Goal: Task Accomplishment & Management: Use online tool/utility

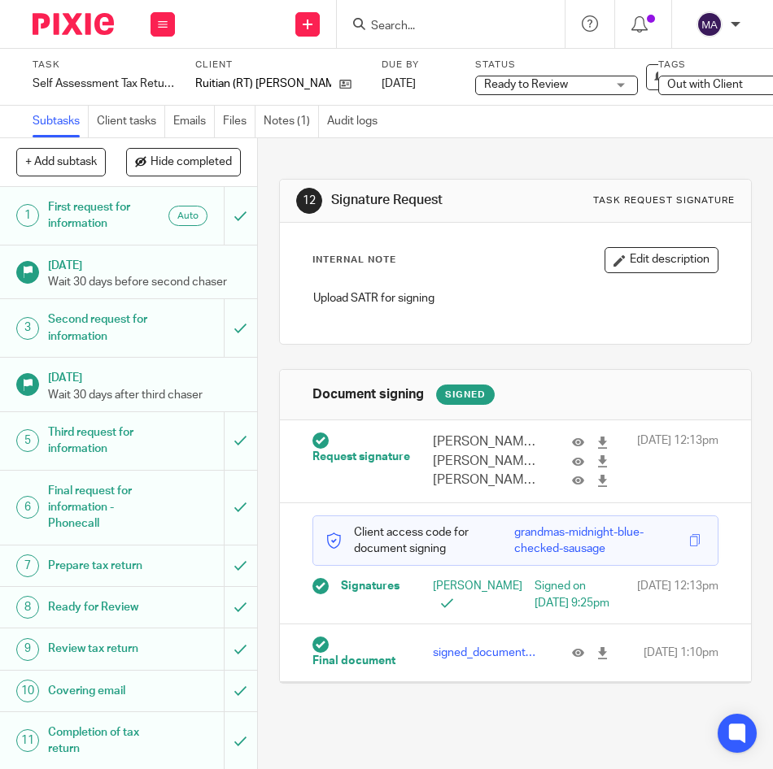
click at [556, 151] on div "12 Signature Request Task request signature Internal Note Edit description Uplo…" at bounding box center [515, 419] width 473 height 562
click at [572, 660] on icon at bounding box center [578, 653] width 12 height 12
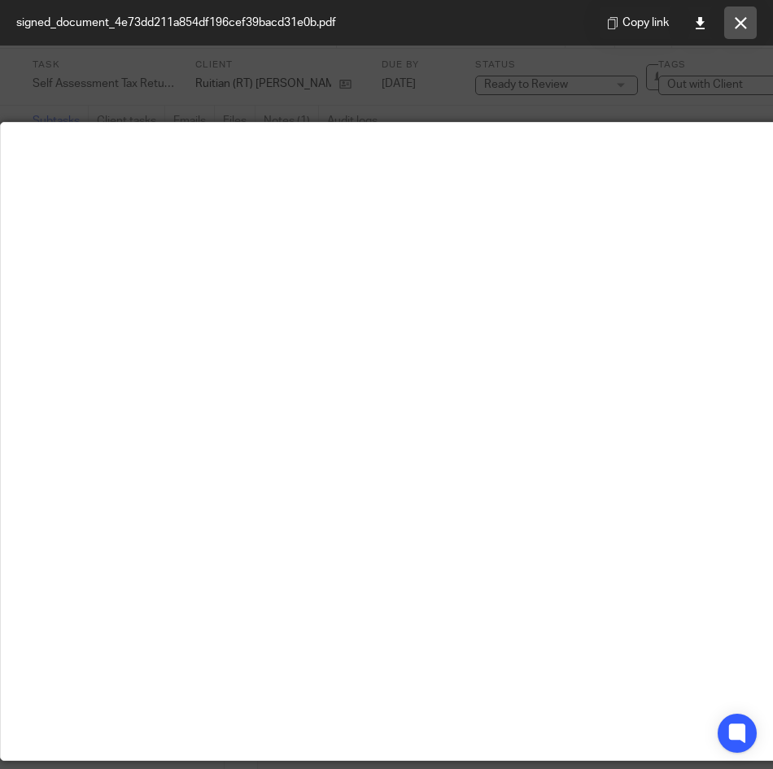
click at [743, 26] on icon at bounding box center [740, 23] width 12 height 12
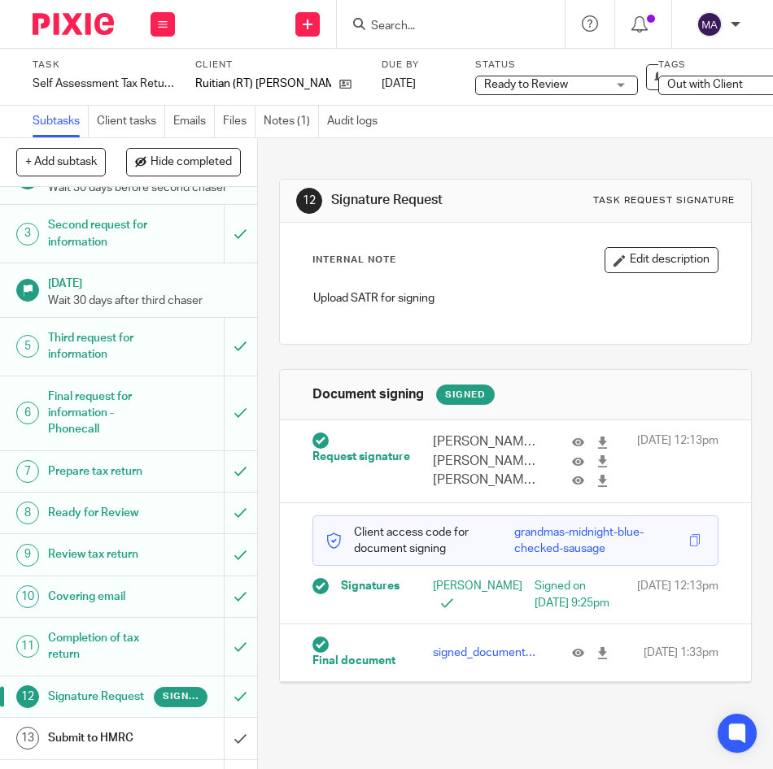
scroll to position [205, 0]
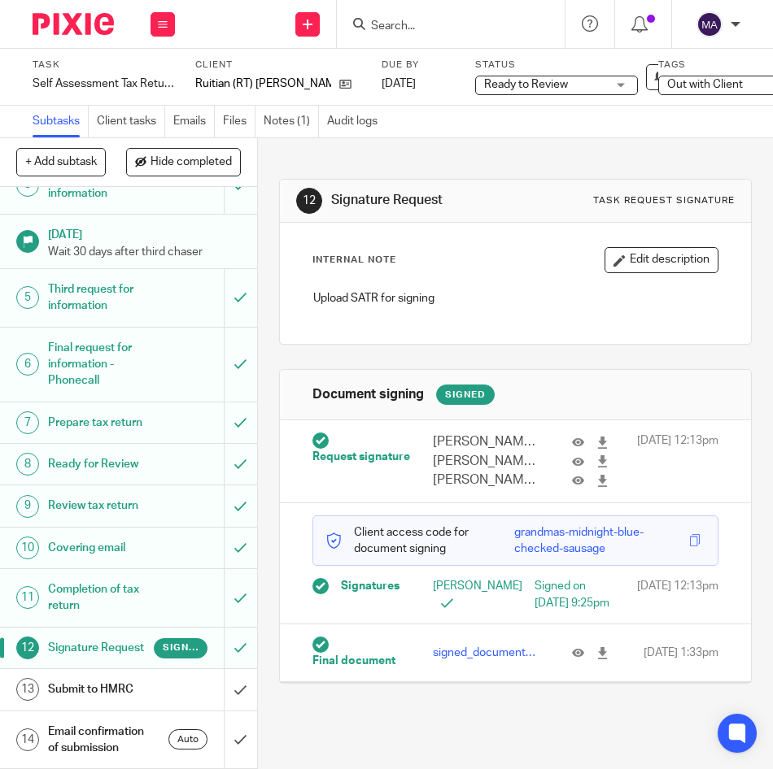
click at [98, 678] on h1 "Submit to HMRC" at bounding box center [101, 690] width 107 height 24
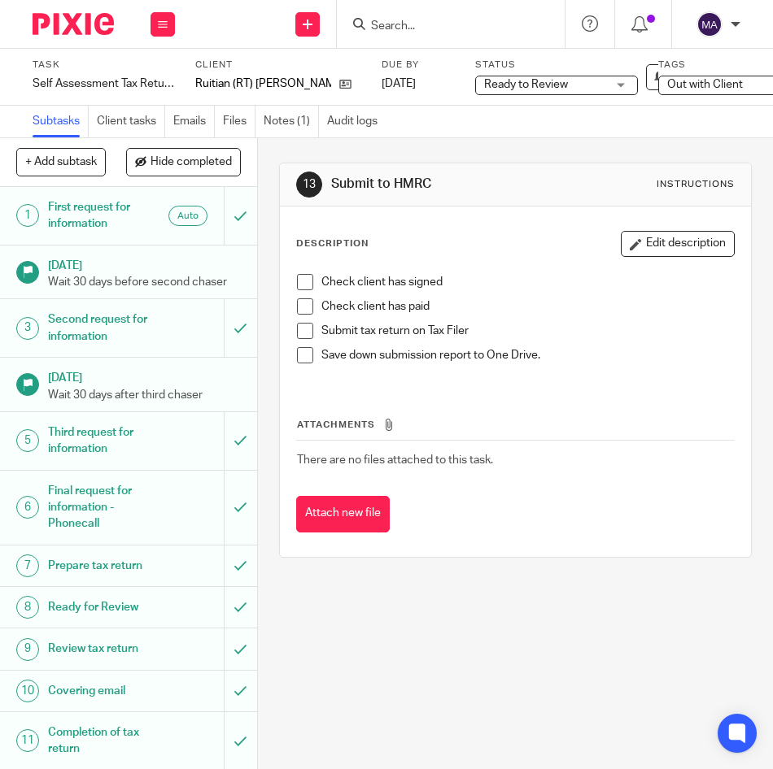
click at [305, 276] on span at bounding box center [305, 282] width 16 height 16
click at [301, 299] on span at bounding box center [305, 307] width 16 height 16
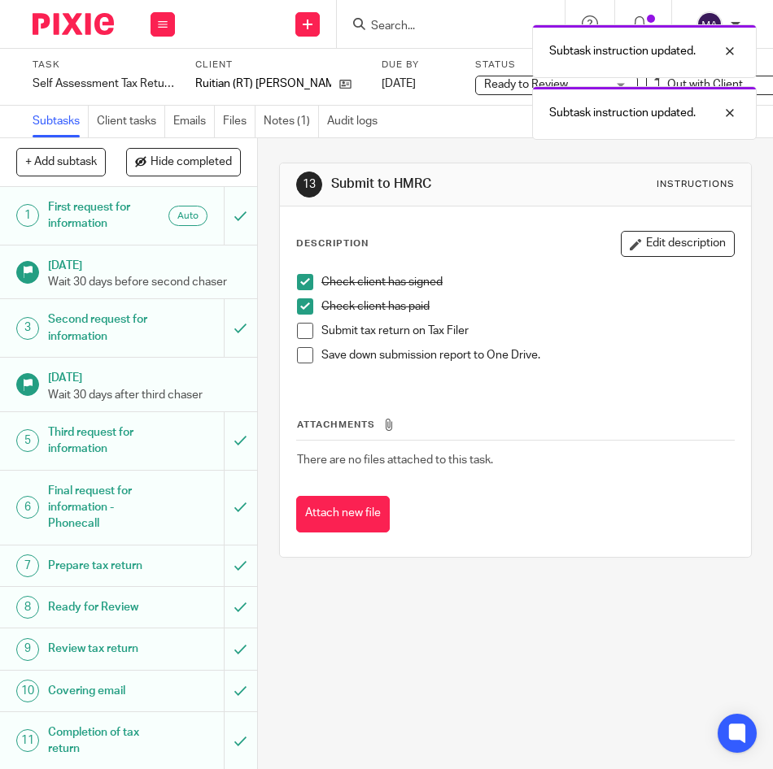
click at [297, 318] on li "Check client has paid" at bounding box center [515, 311] width 437 height 24
click at [300, 326] on span at bounding box center [305, 331] width 16 height 16
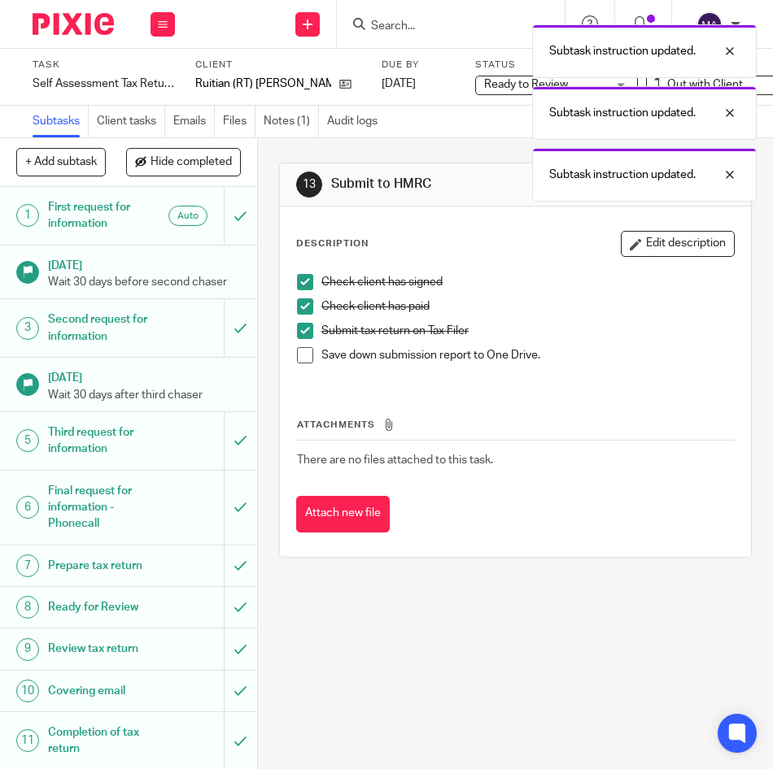
click at [297, 353] on span at bounding box center [305, 355] width 16 height 16
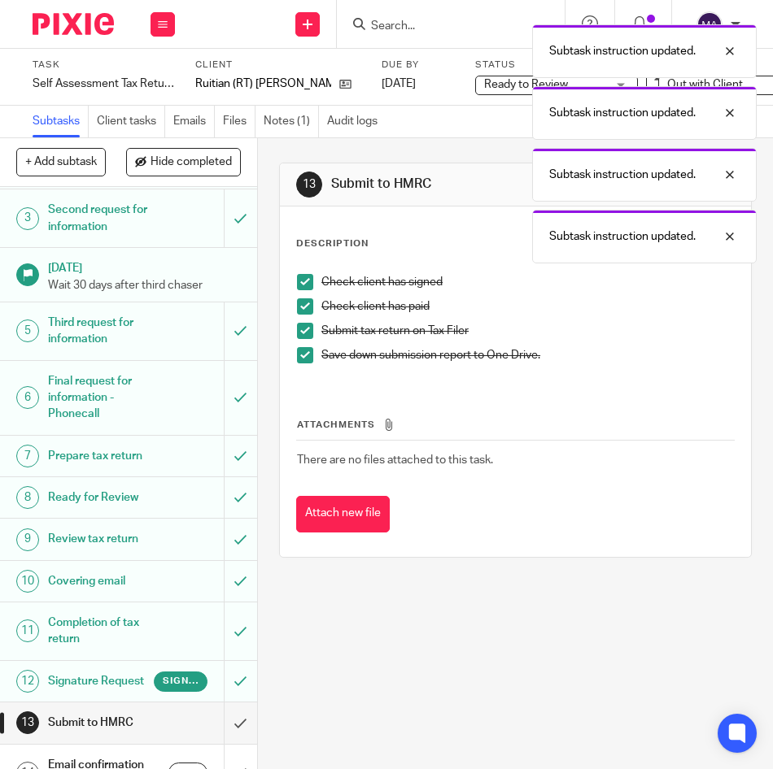
scroll to position [205, 0]
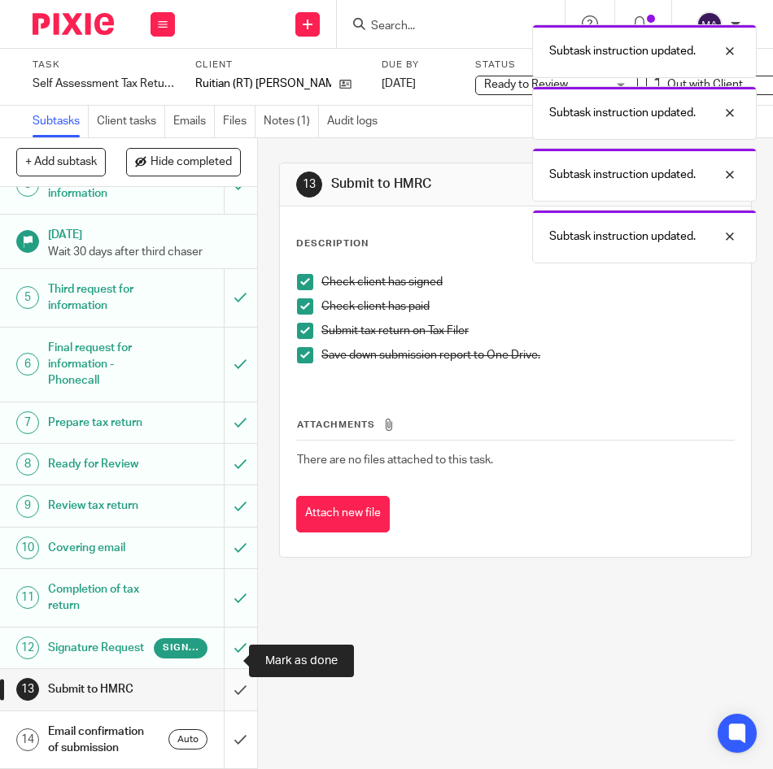
click at [224, 669] on input "submit" at bounding box center [128, 689] width 257 height 41
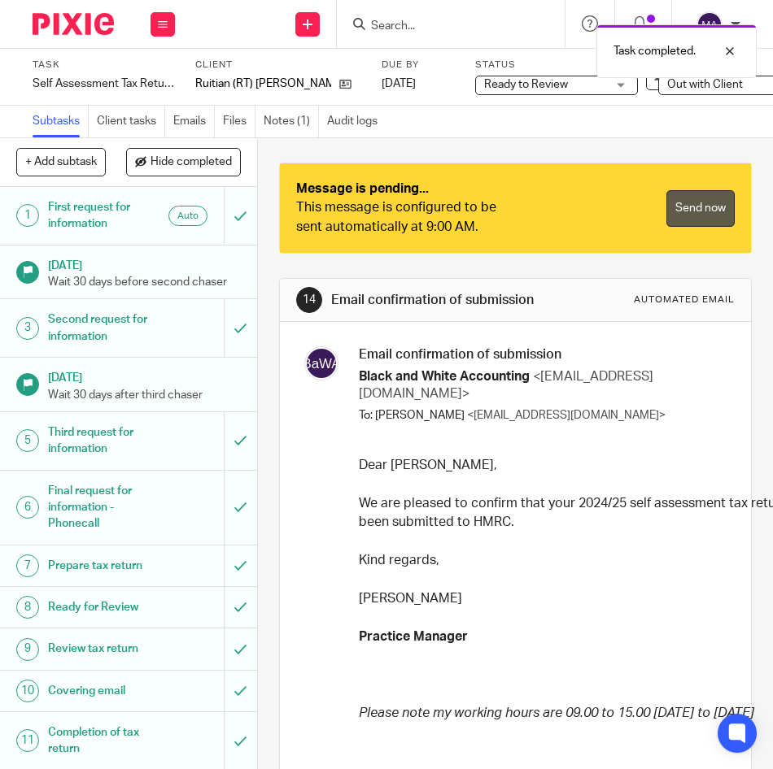
click at [674, 211] on link "Send now" at bounding box center [700, 208] width 68 height 37
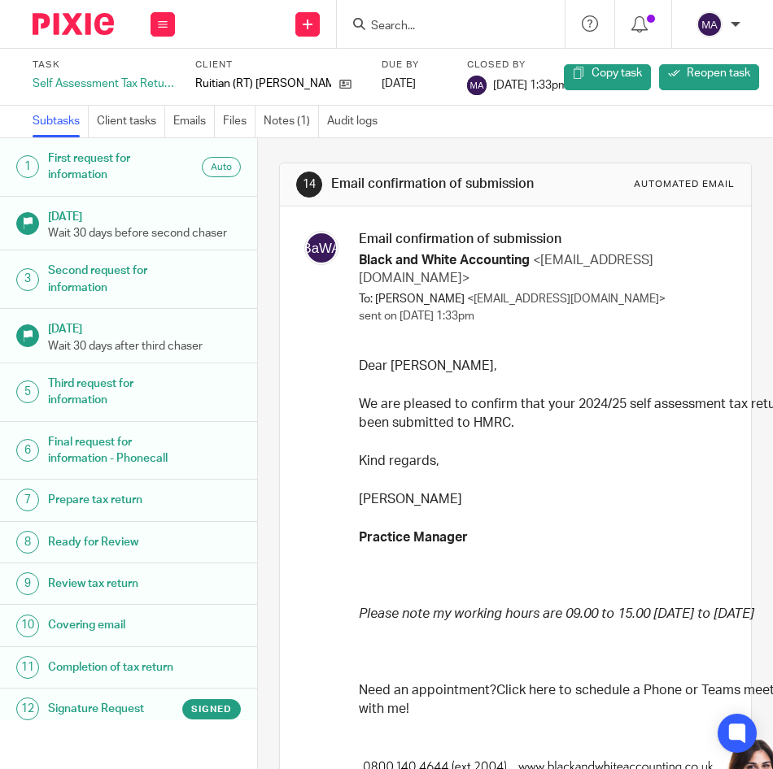
scroll to position [160, 0]
